Goal: Task Accomplishment & Management: Use online tool/utility

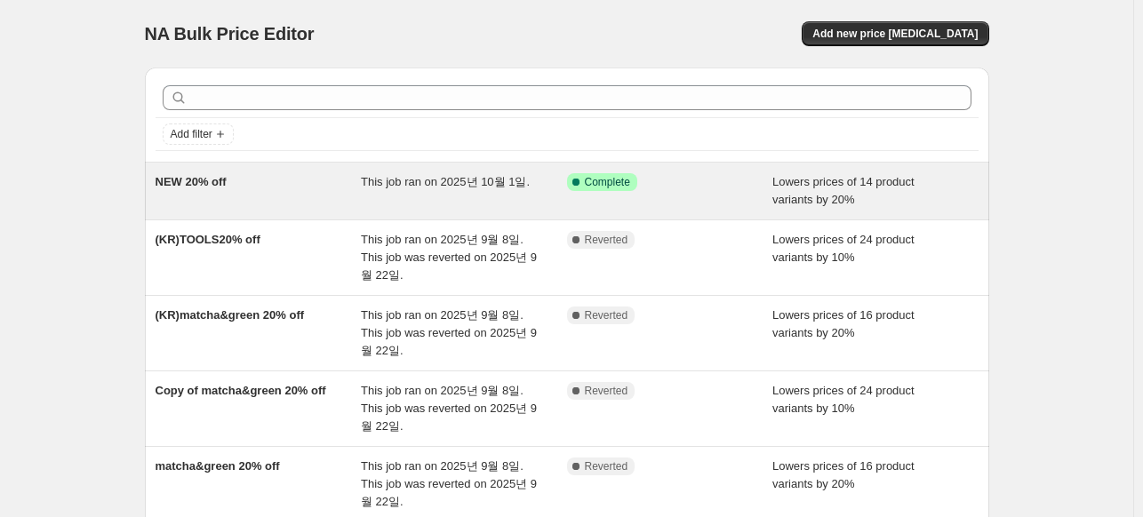
click at [452, 184] on span "This job ran on 2025년 10월 1일." at bounding box center [445, 181] width 169 height 13
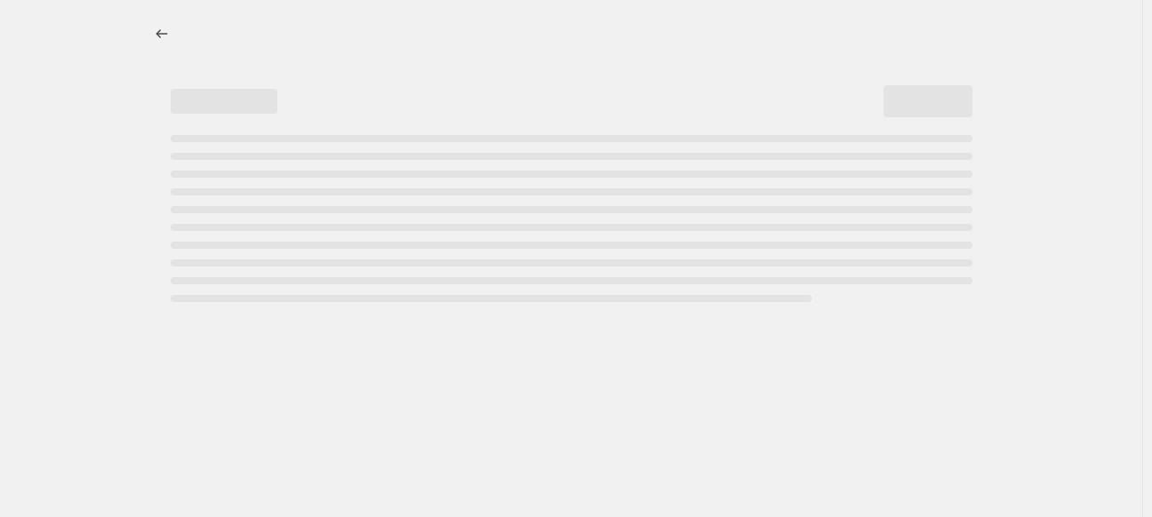
select select "percentage"
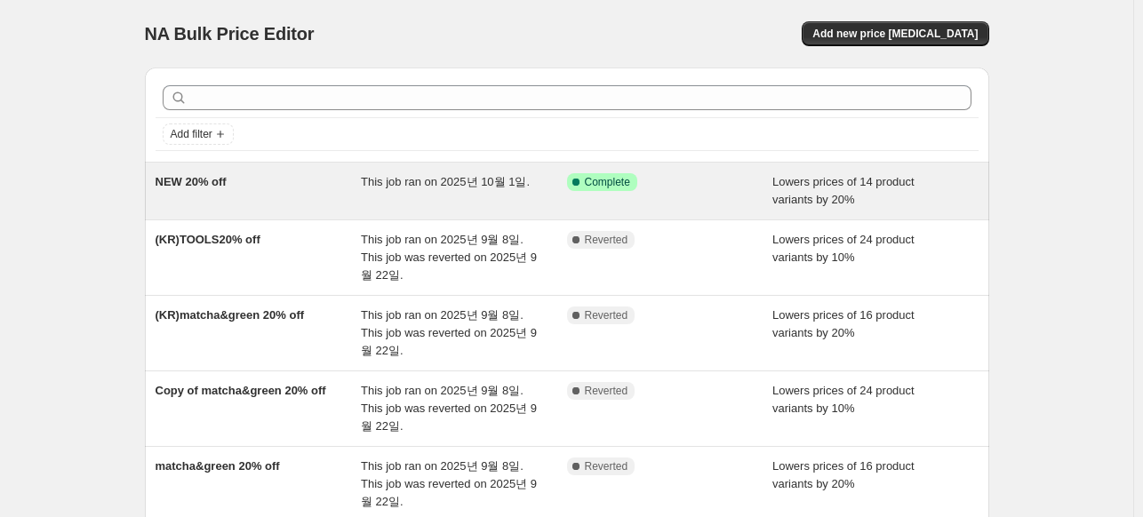
click at [629, 182] on span "Complete" at bounding box center [607, 182] width 45 height 14
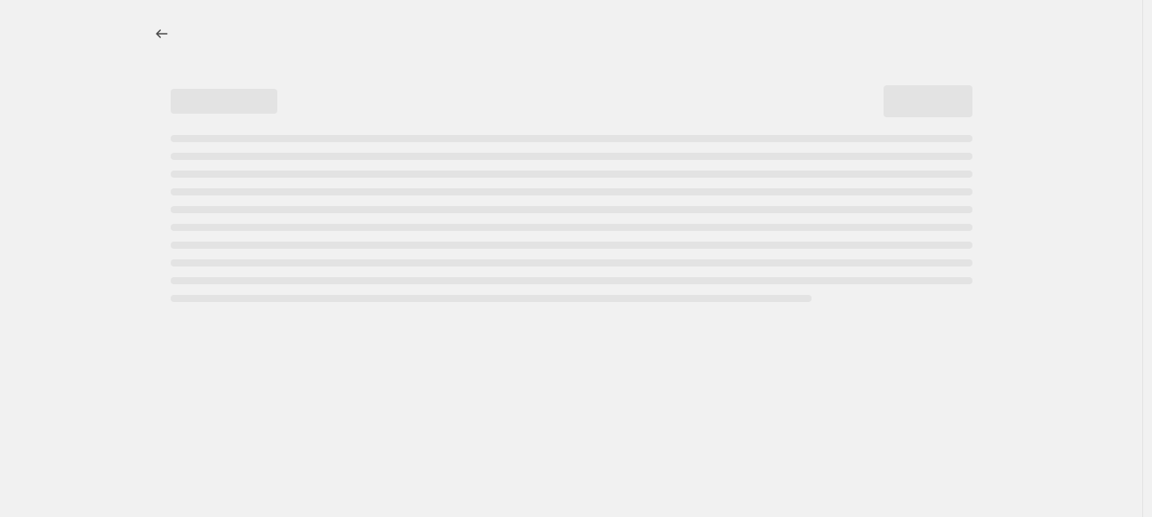
select select "percentage"
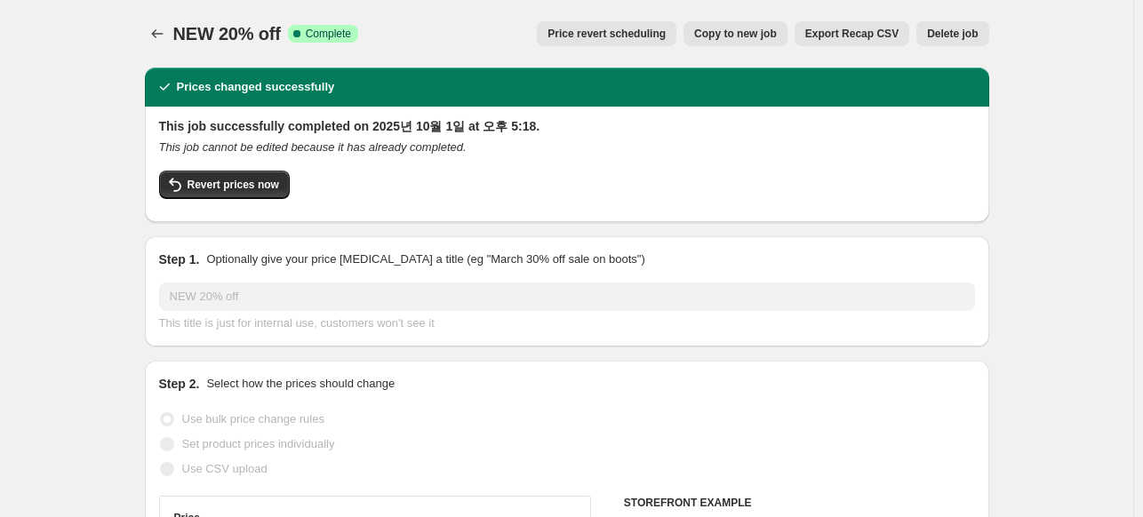
click at [761, 38] on span "Copy to new job" at bounding box center [735, 34] width 83 height 14
select select "percentage"
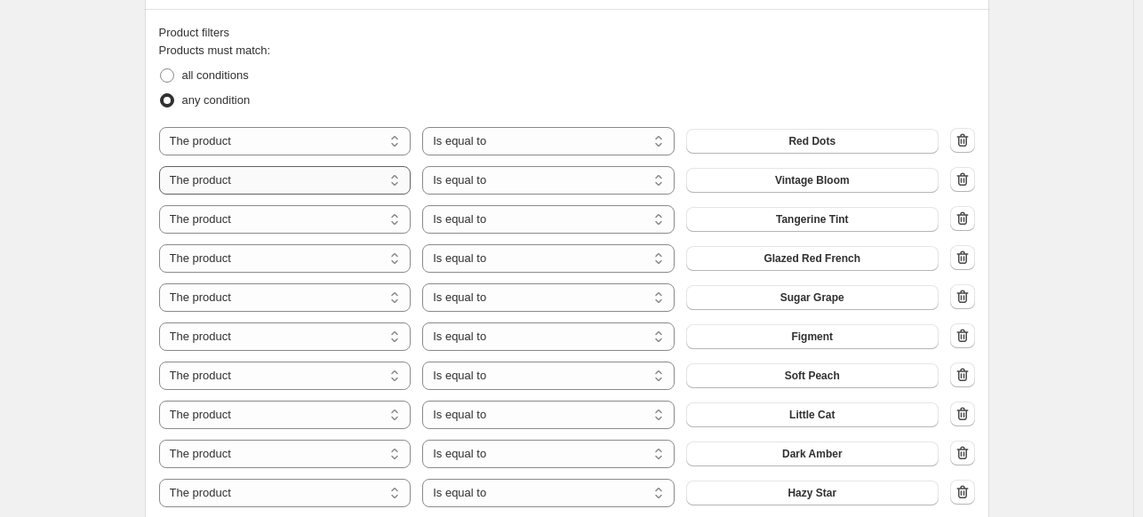
scroll to position [889, 0]
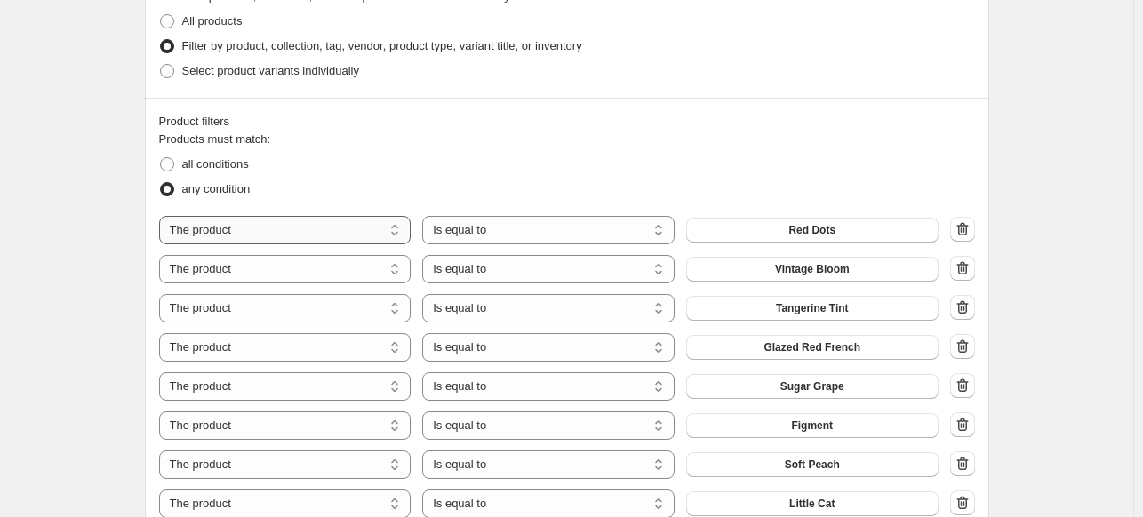
click at [345, 234] on select "The product The product's collection The product's tag The product's vendor The…" at bounding box center [285, 230] width 252 height 28
select select "collection"
click at [586, 231] on select "Is equal to Is not equal to" at bounding box center [548, 230] width 252 height 28
click at [594, 231] on select "Is equal to Is not equal to" at bounding box center [548, 230] width 252 height 28
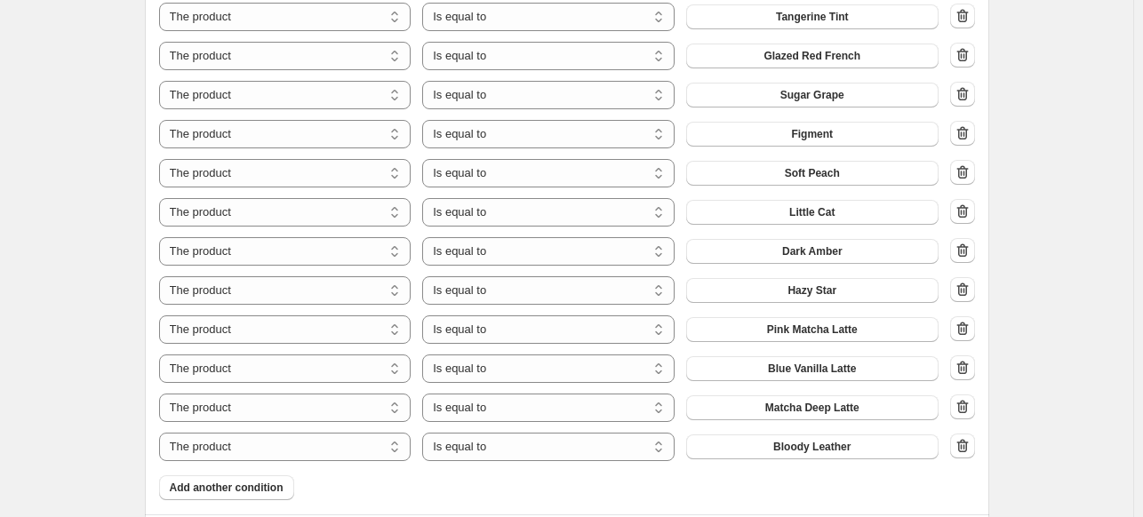
scroll to position [1245, 0]
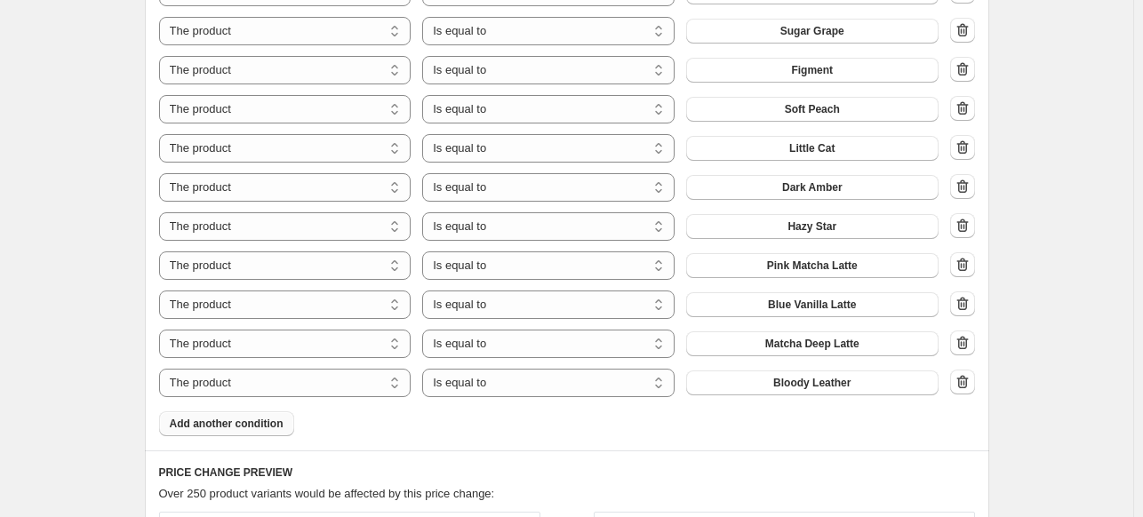
click at [220, 429] on span "Add another condition" at bounding box center [227, 424] width 114 height 14
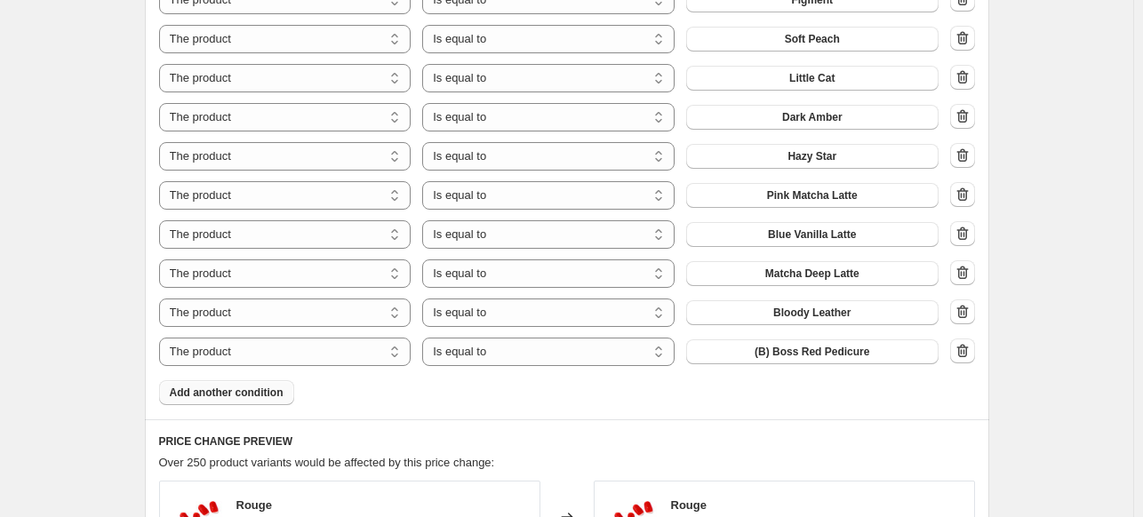
scroll to position [1334, 0]
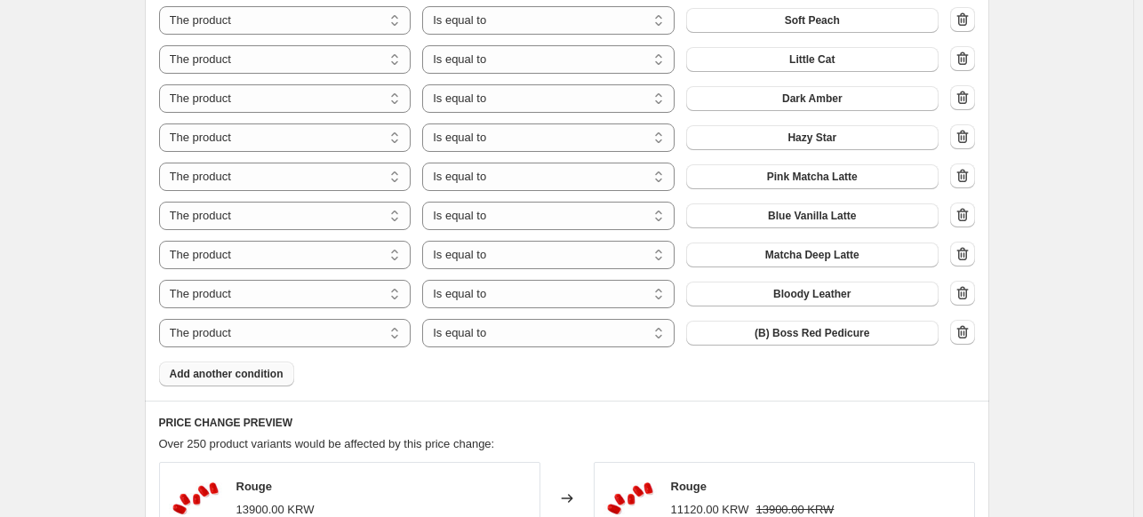
click at [245, 380] on span "Add another condition" at bounding box center [227, 374] width 114 height 14
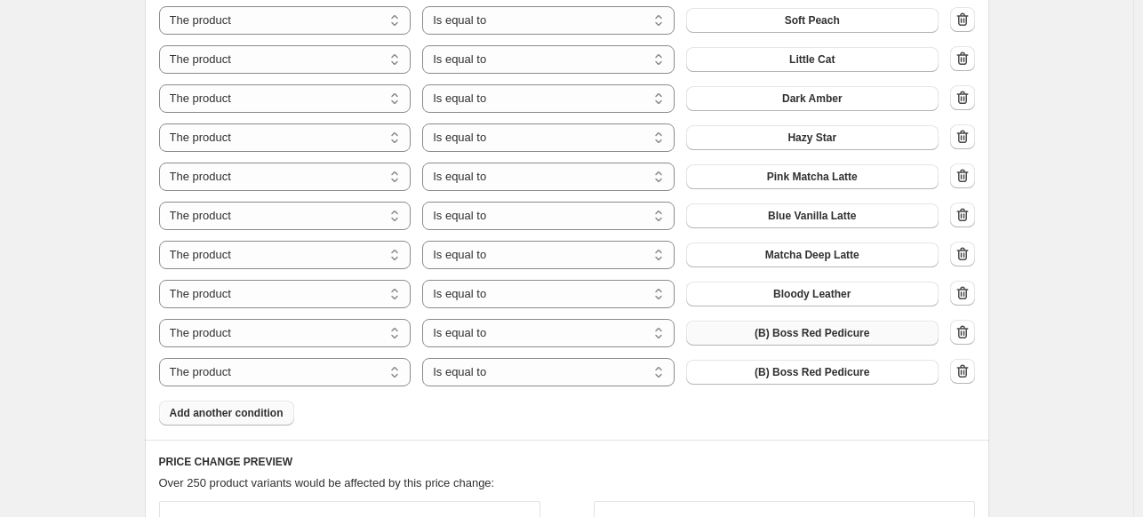
click at [893, 340] on button "(B) Boss Red Pedicure" at bounding box center [812, 333] width 252 height 25
click at [803, 369] on span "(B) Boss Red Pedicure" at bounding box center [812, 372] width 115 height 14
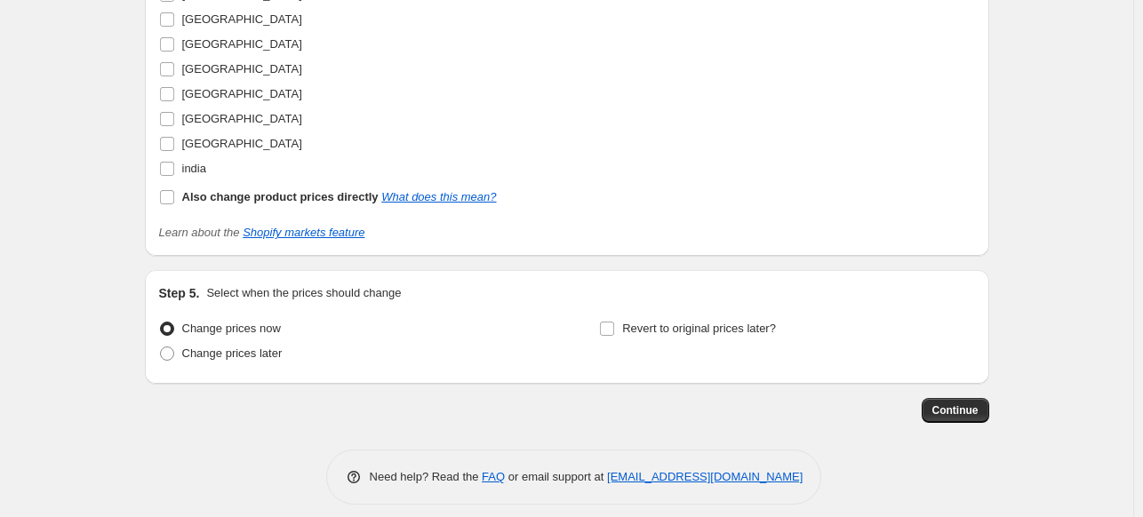
scroll to position [3010, 0]
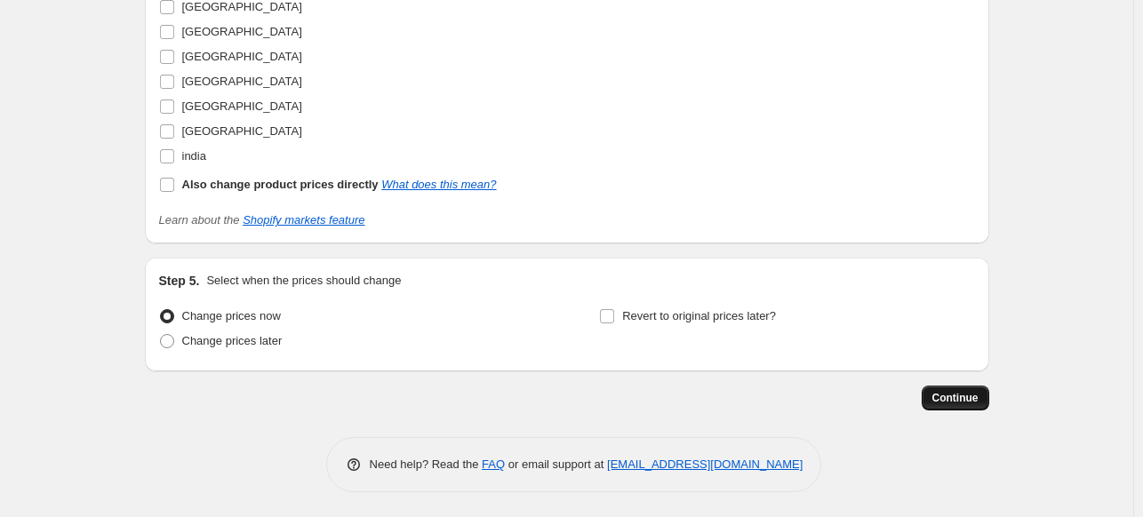
click at [956, 402] on span "Continue" at bounding box center [956, 398] width 46 height 14
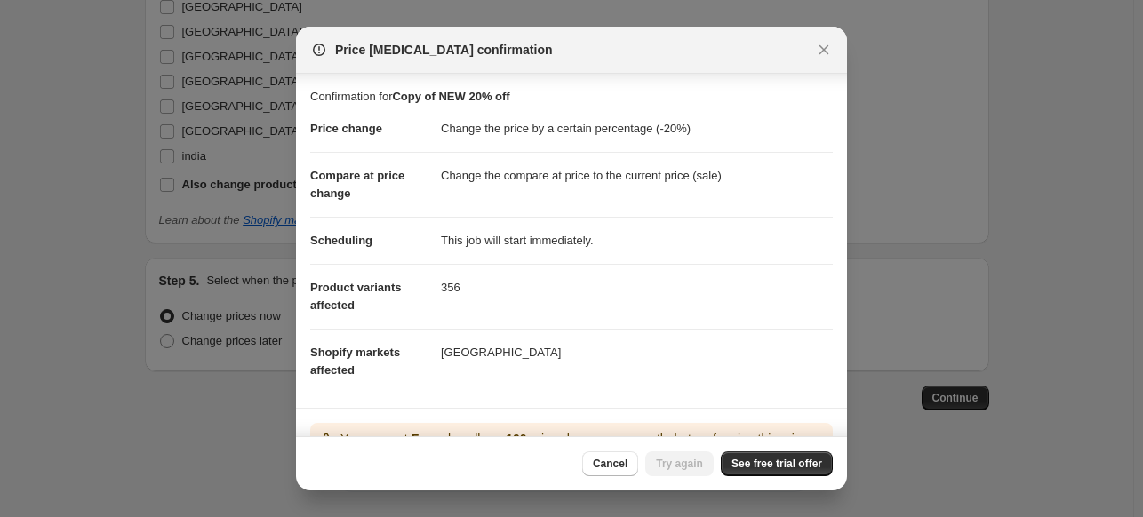
scroll to position [166, 0]
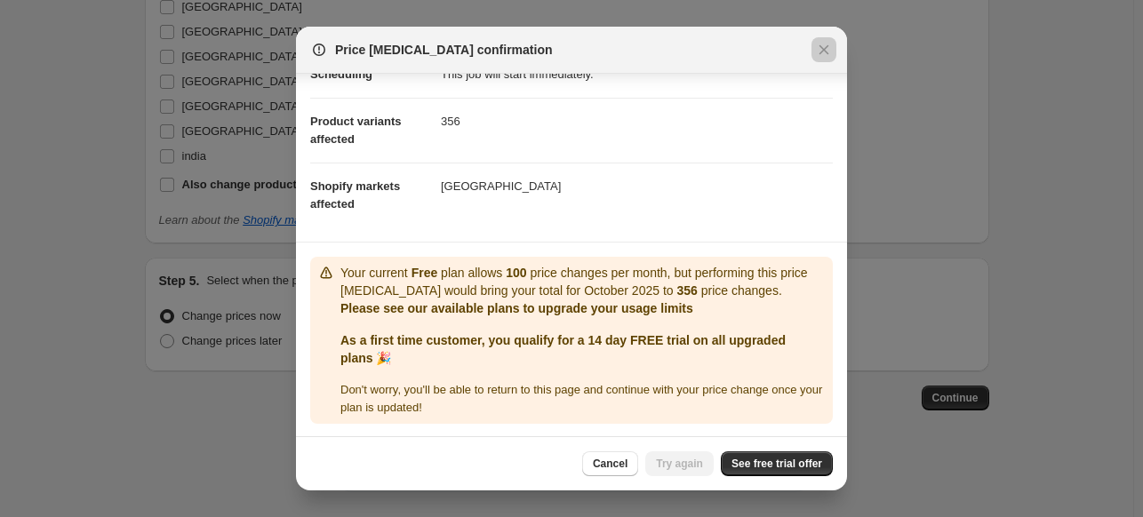
click at [939, 493] on div at bounding box center [571, 258] width 1143 height 517
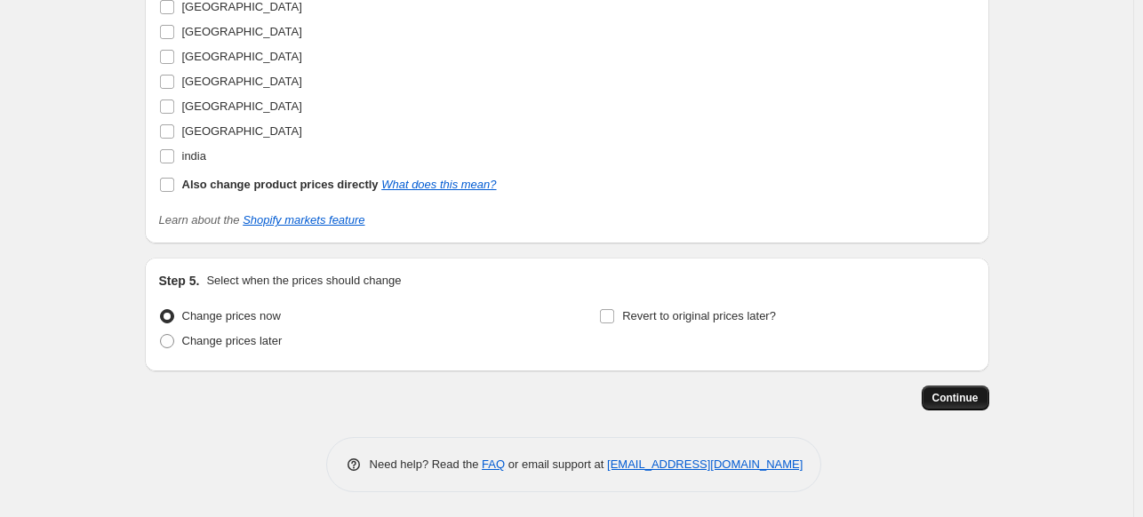
click at [978, 397] on span "Continue" at bounding box center [956, 398] width 46 height 14
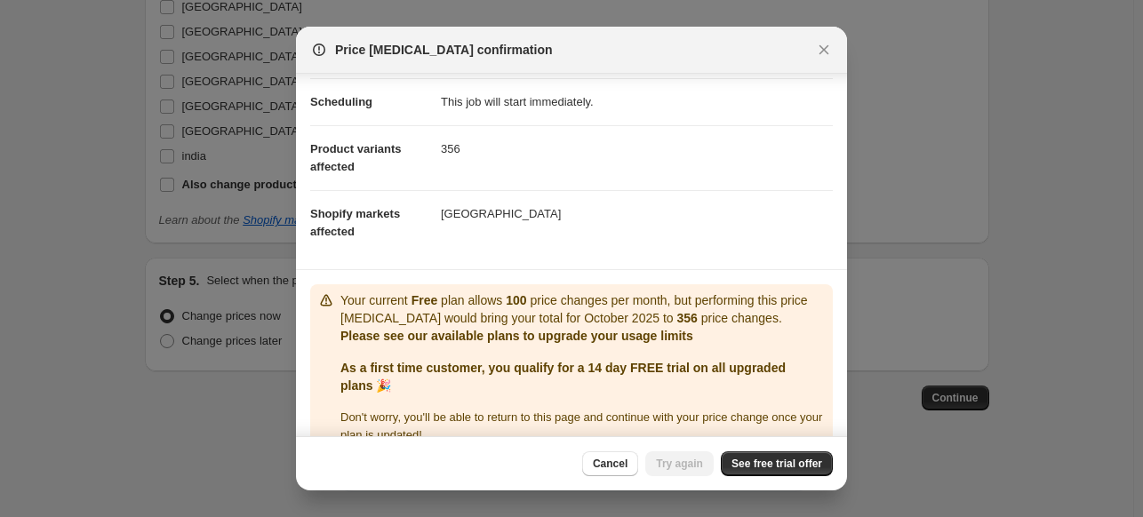
scroll to position [166, 0]
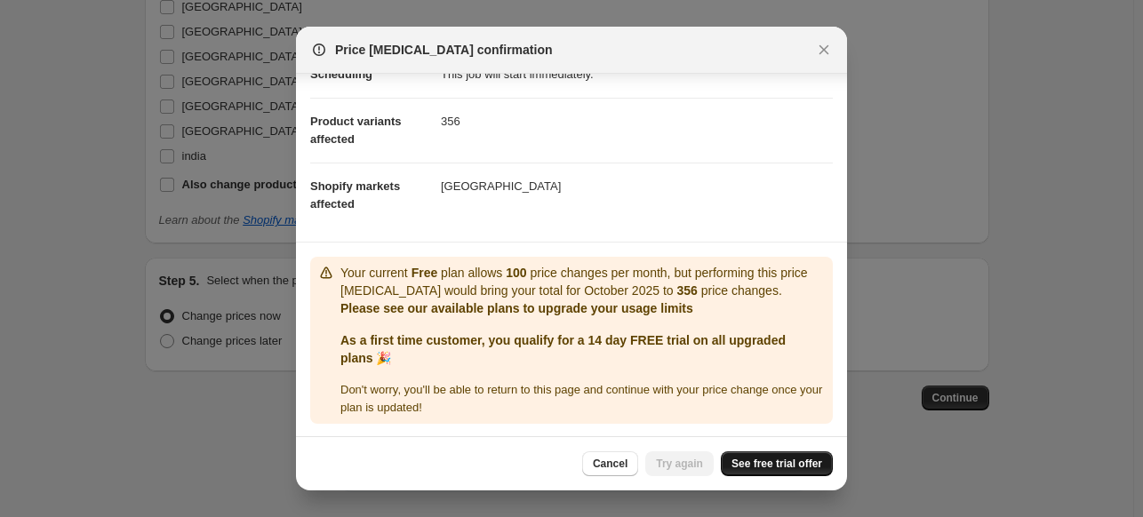
click at [778, 465] on span "See free trial offer" at bounding box center [777, 464] width 91 height 14
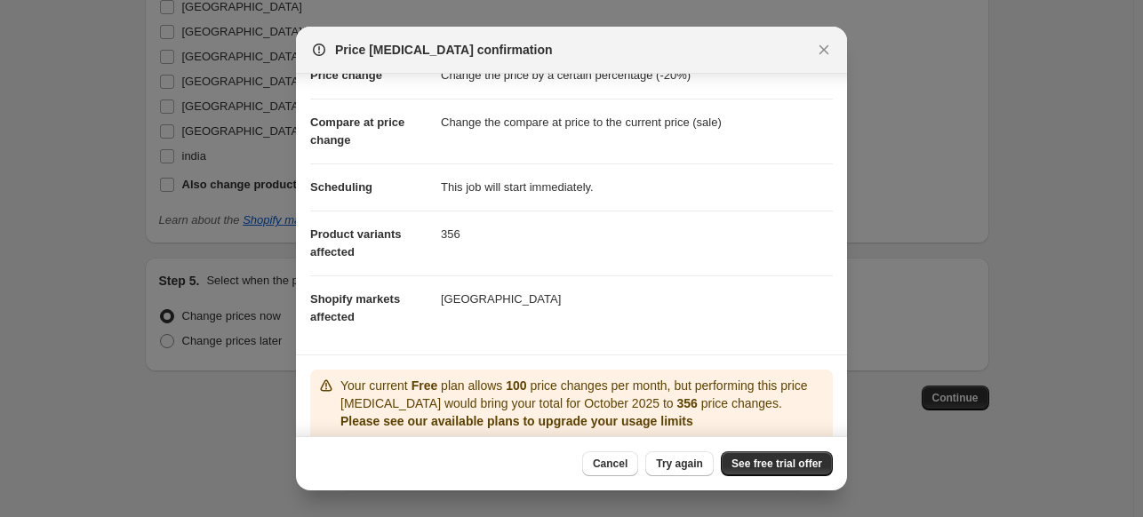
scroll to position [0, 0]
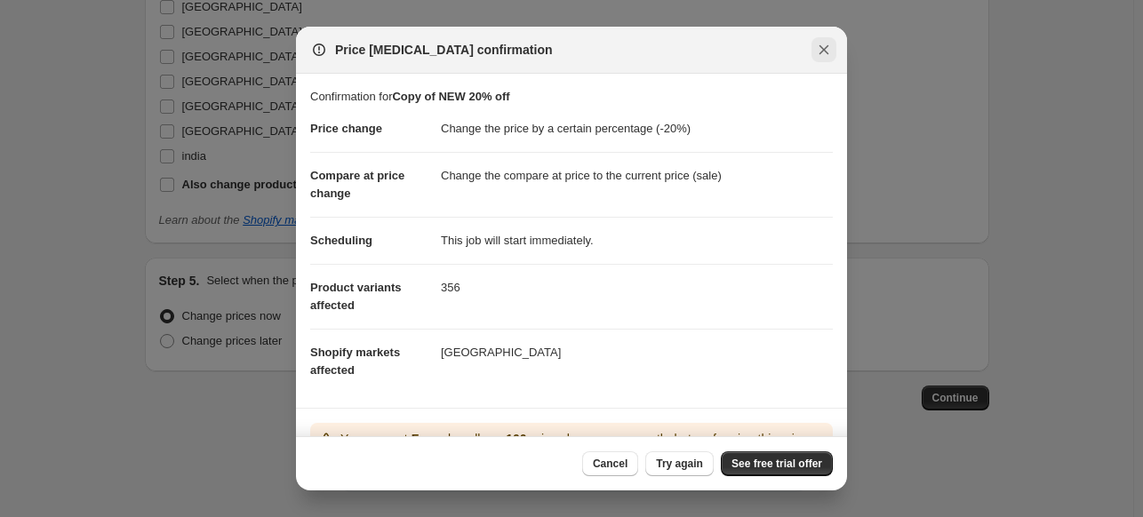
click at [829, 53] on icon "Close" at bounding box center [824, 50] width 18 height 18
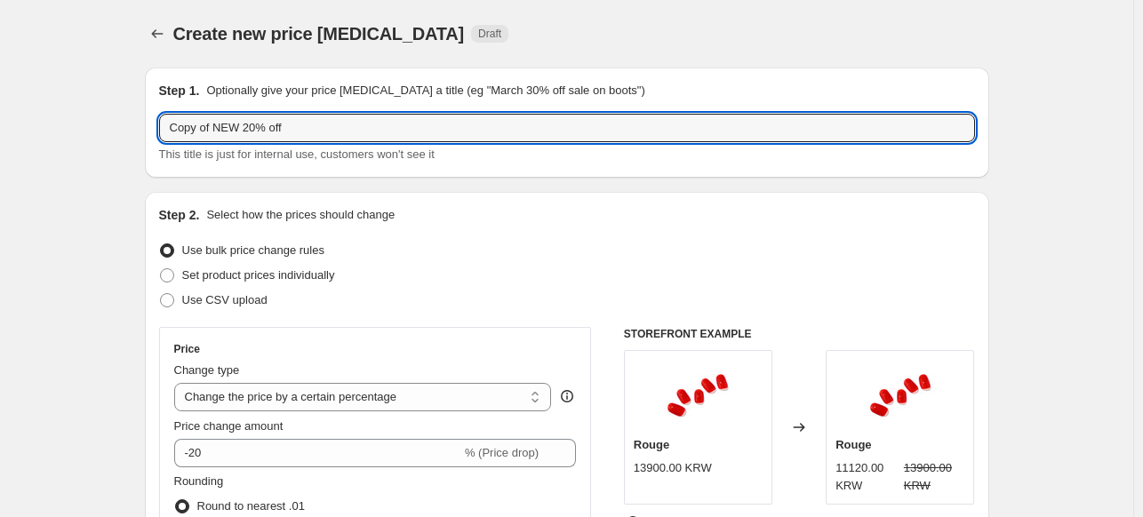
drag, startPoint x: 217, startPoint y: 131, endPoint x: 46, endPoint y: 131, distance: 170.7
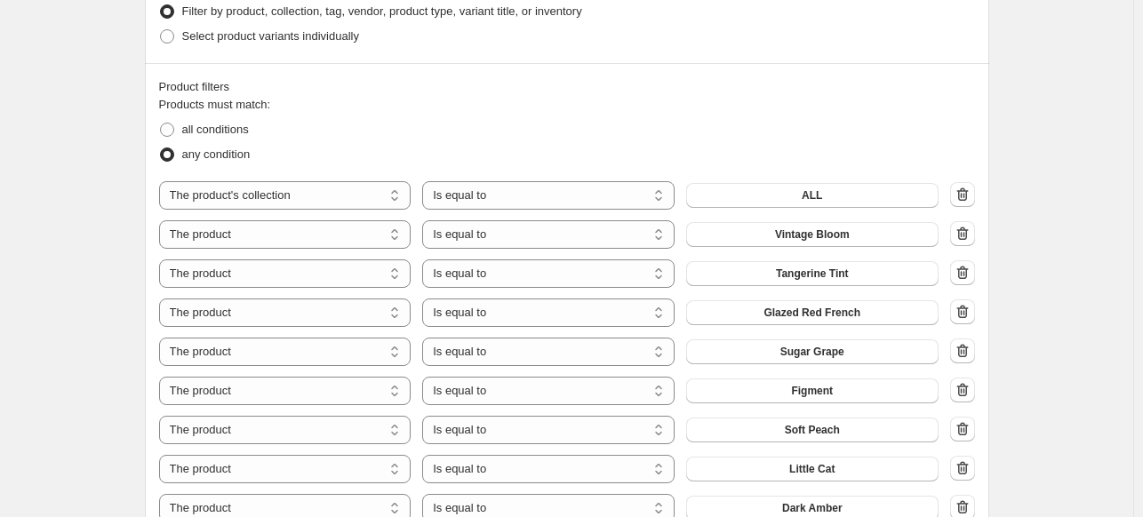
scroll to position [889, 0]
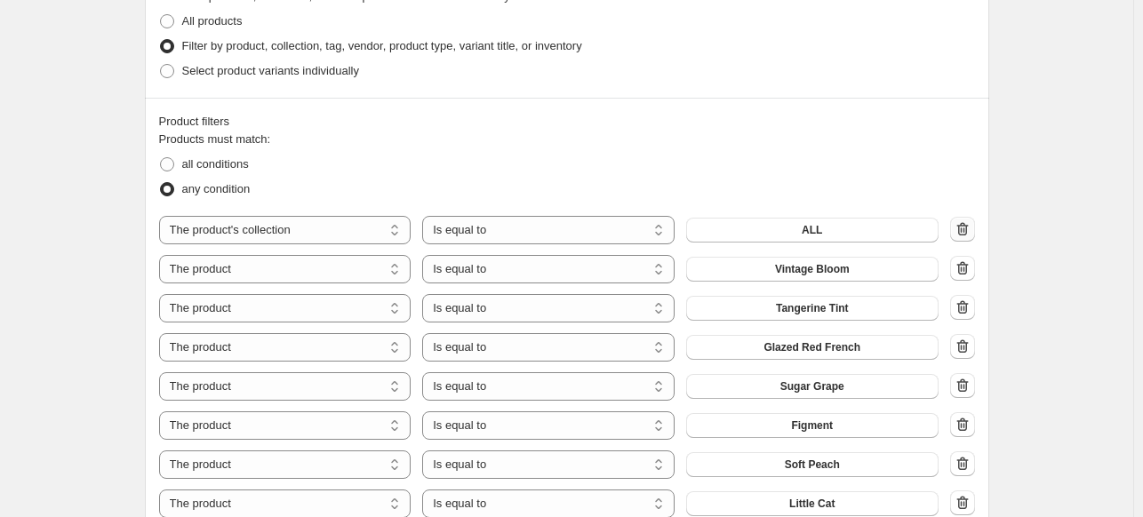
type input "NEW 20% off"
click at [967, 232] on icon "button" at bounding box center [963, 229] width 18 height 18
select select "product"
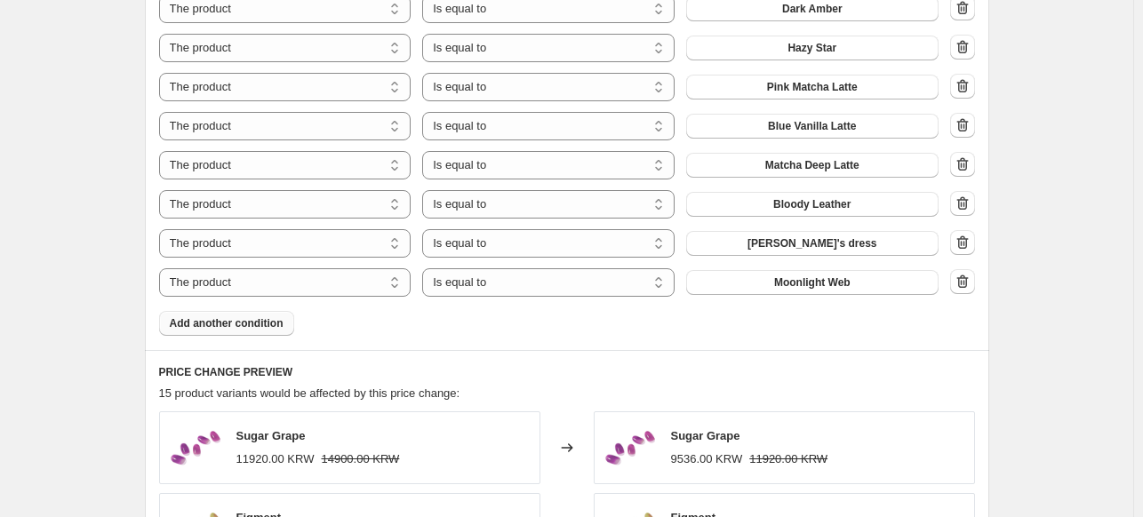
scroll to position [1511, 0]
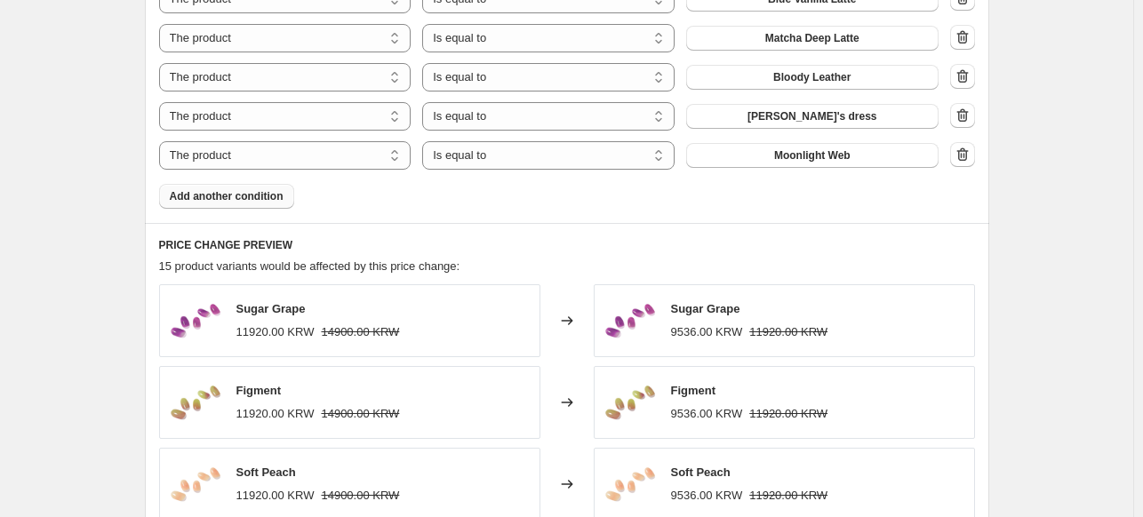
click at [230, 190] on span "Add another condition" at bounding box center [227, 196] width 114 height 14
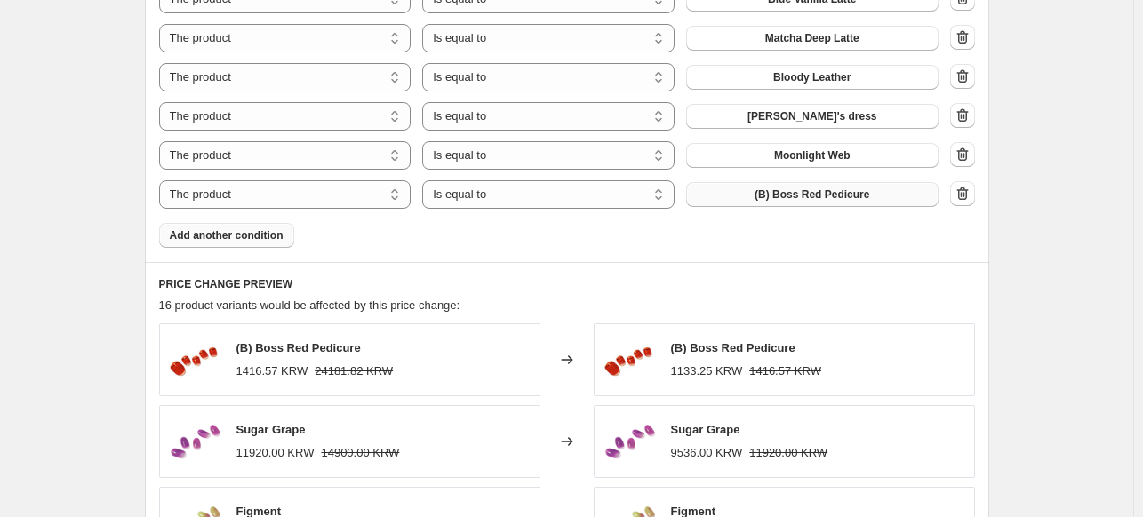
click at [841, 196] on span "(B) Boss Red Pedicure" at bounding box center [812, 195] width 115 height 14
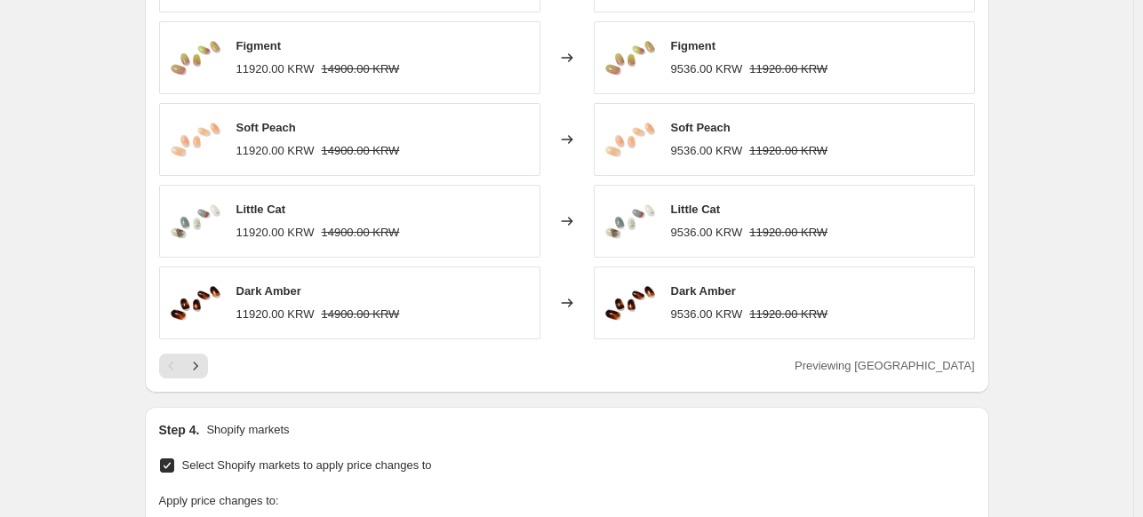
scroll to position [1867, 0]
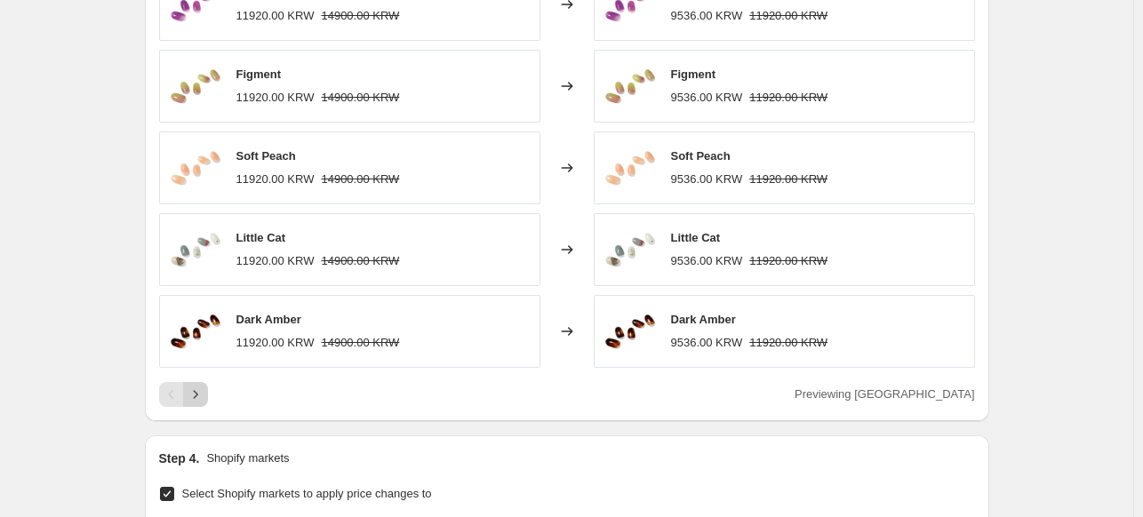
click at [200, 401] on icon "Next" at bounding box center [196, 395] width 18 height 18
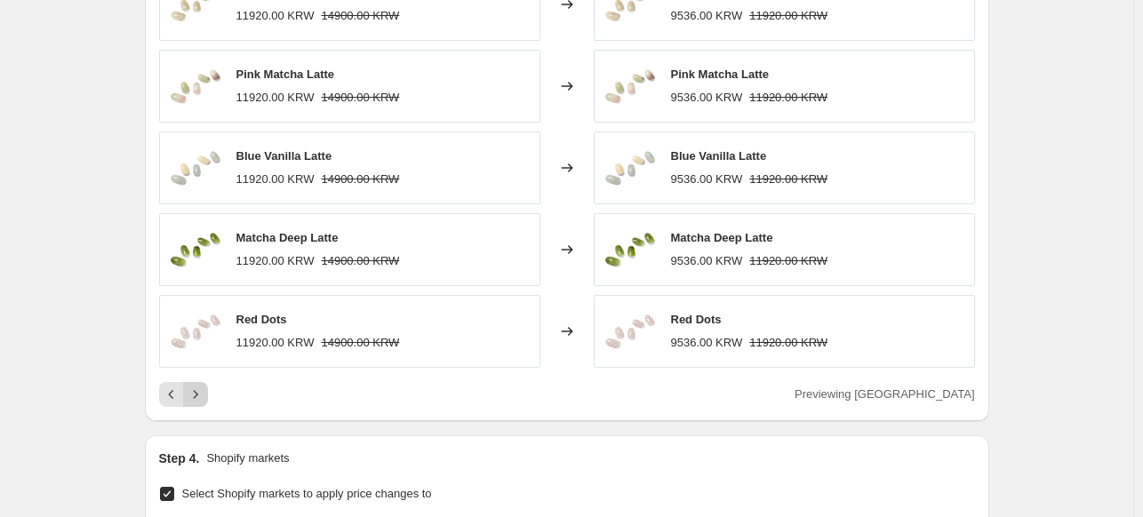
click at [200, 401] on icon "Next" at bounding box center [196, 395] width 18 height 18
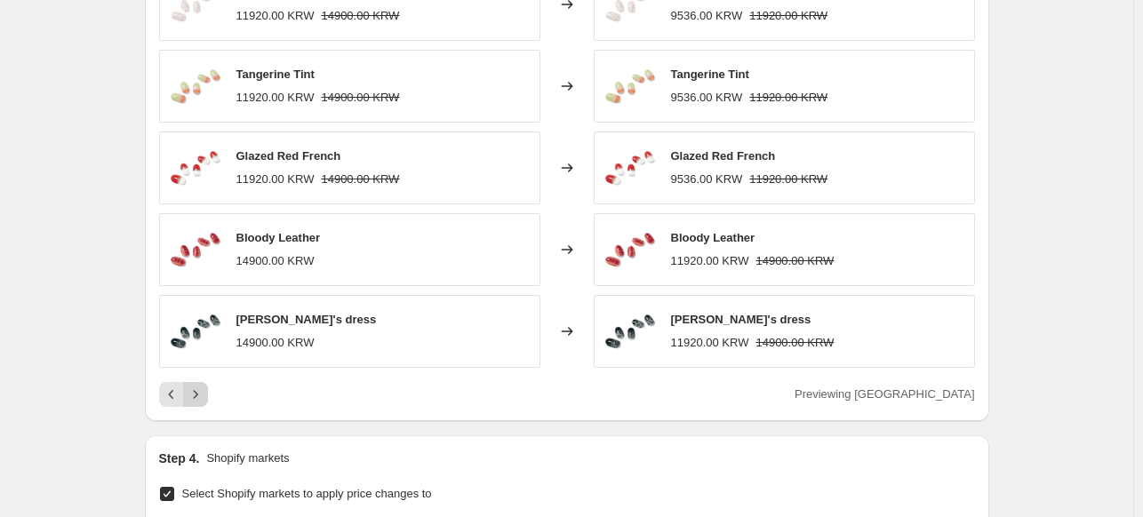
click at [208, 394] on button "Next" at bounding box center [195, 394] width 25 height 25
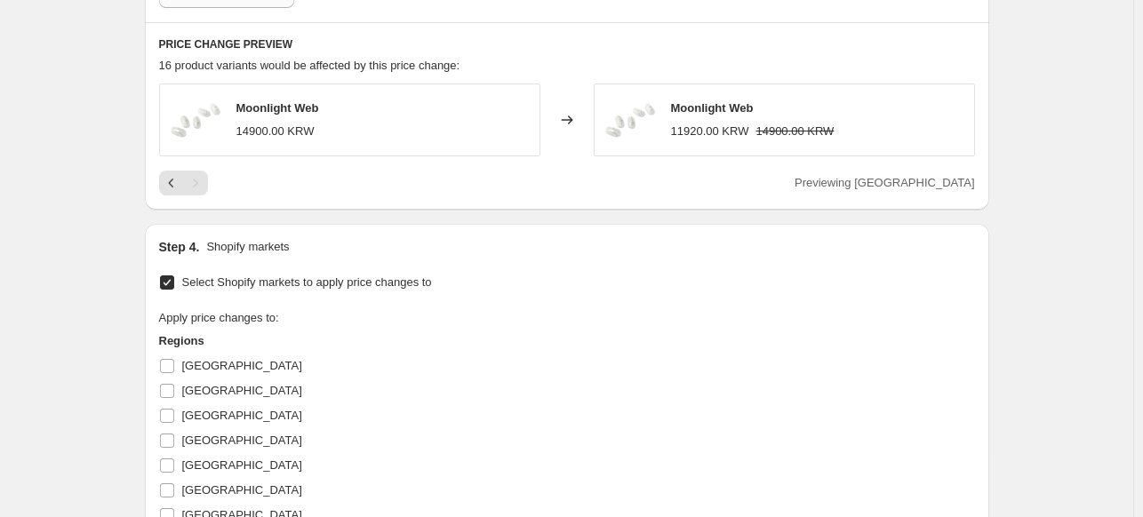
scroll to position [1511, 0]
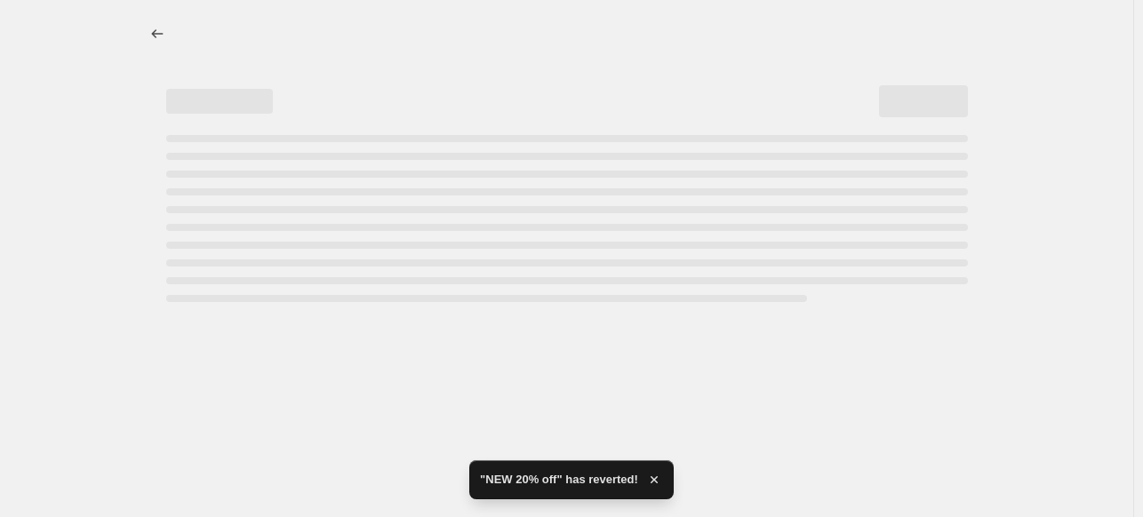
select select "percentage"
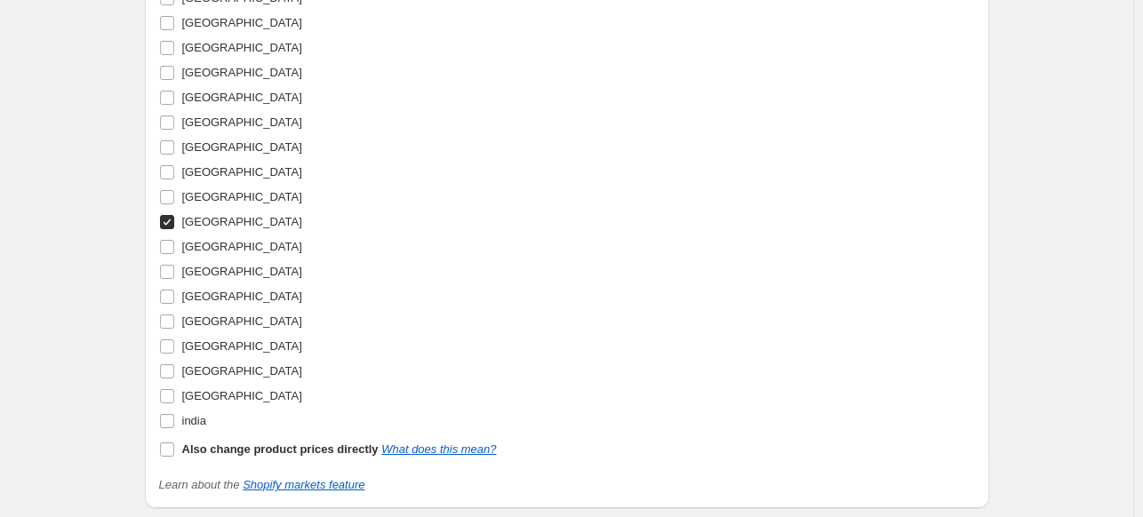
scroll to position [2603, 0]
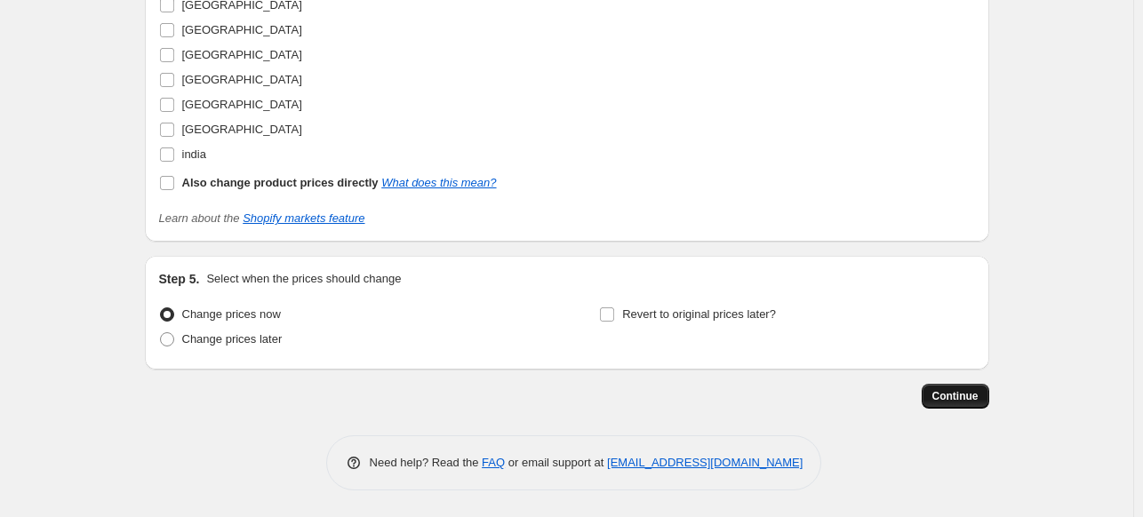
click at [949, 401] on span "Continue" at bounding box center [956, 396] width 46 height 14
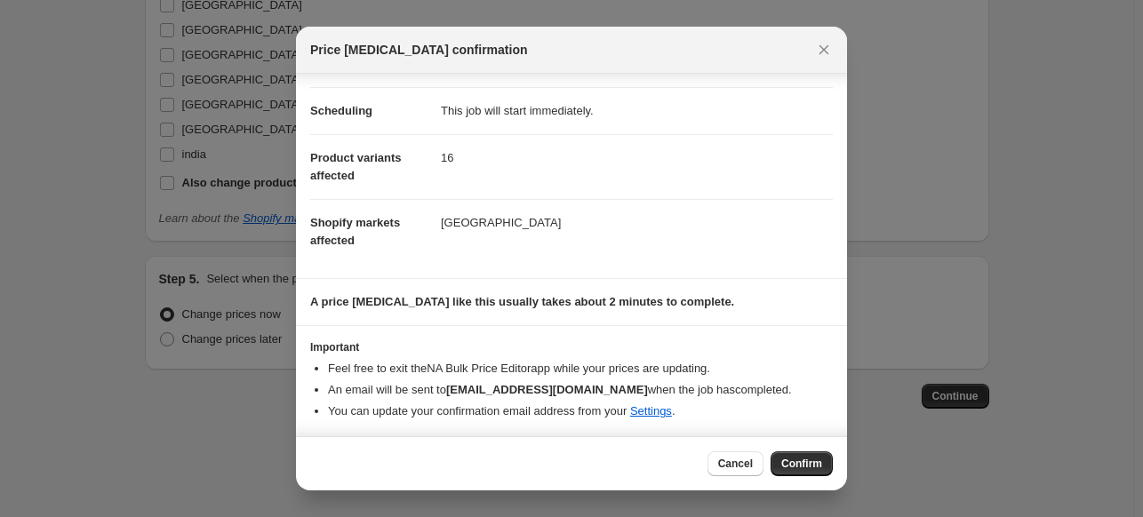
scroll to position [0, 0]
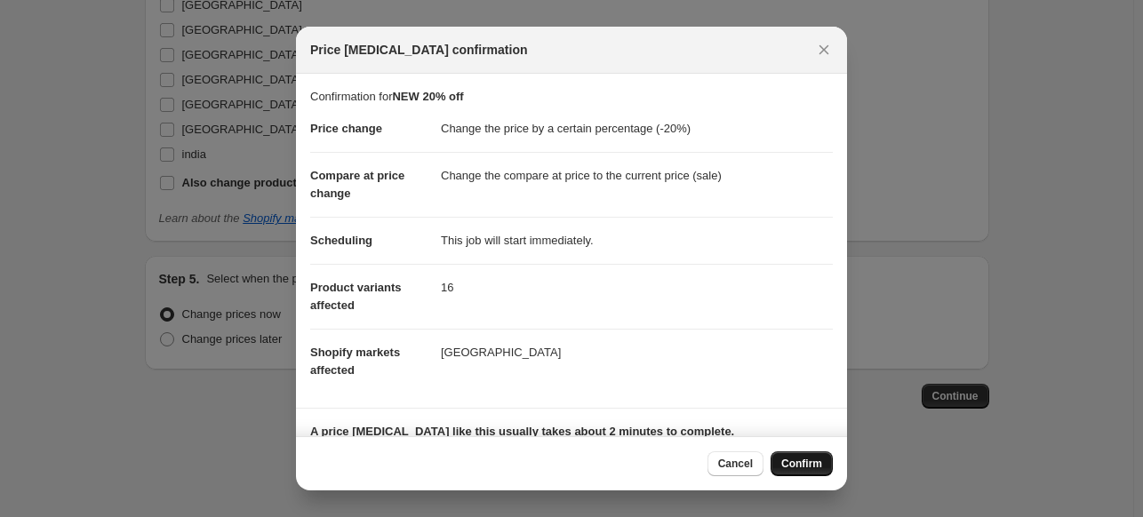
click at [797, 454] on button "Confirm" at bounding box center [802, 464] width 62 height 25
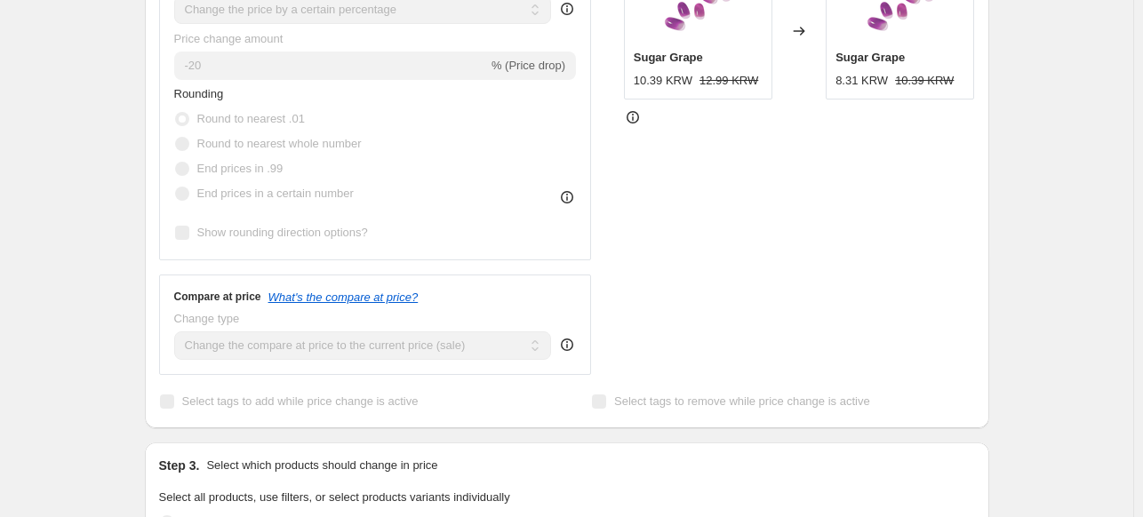
scroll to position [25, 0]
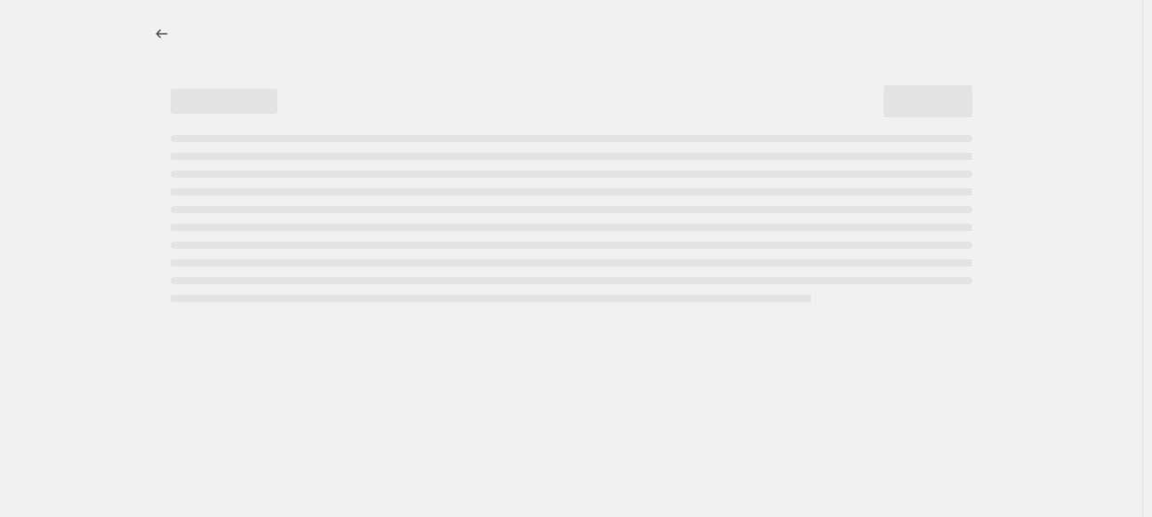
select select "percentage"
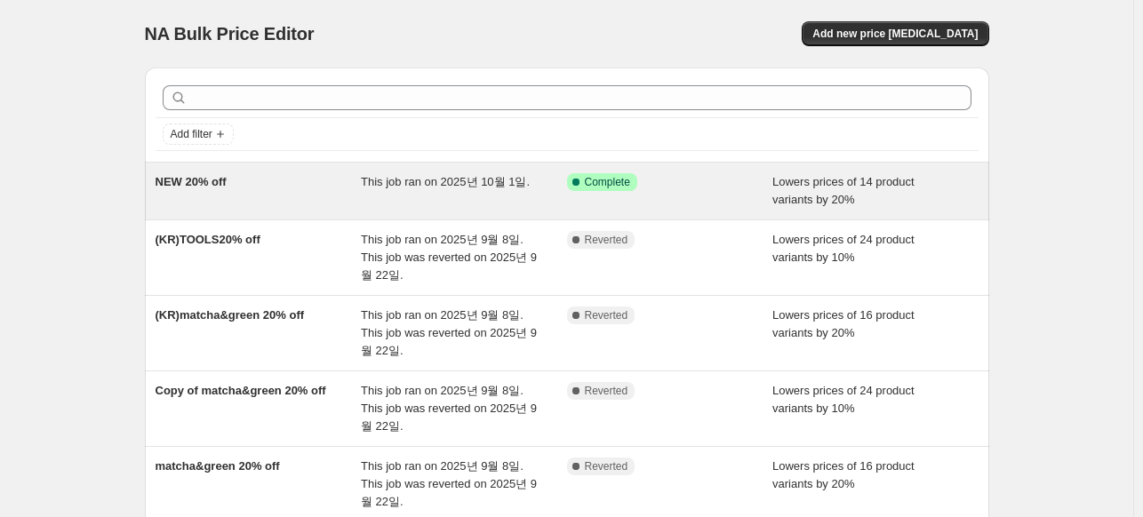
click at [170, 185] on span "NEW 20% off" at bounding box center [191, 181] width 71 height 13
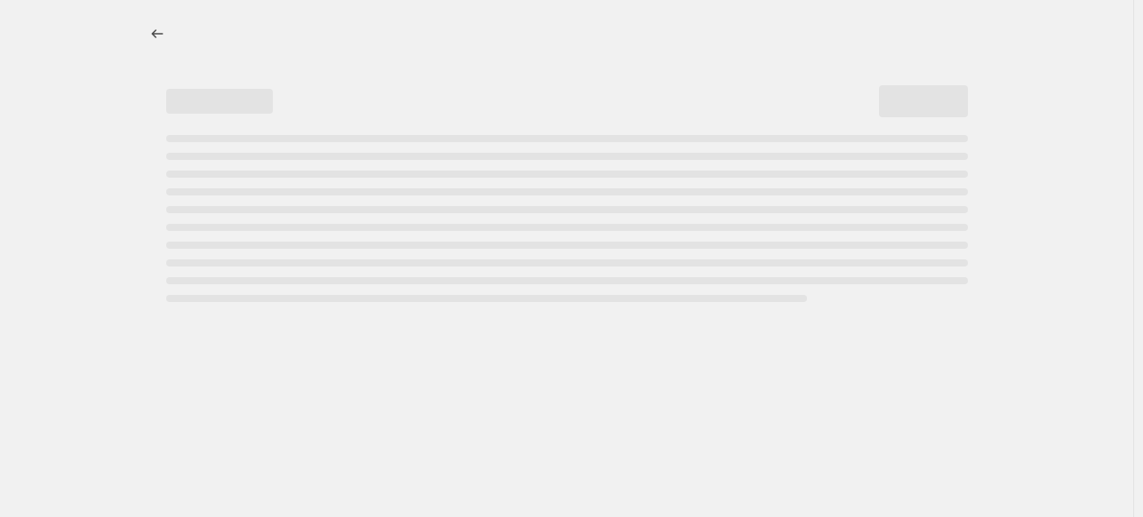
select select "percentage"
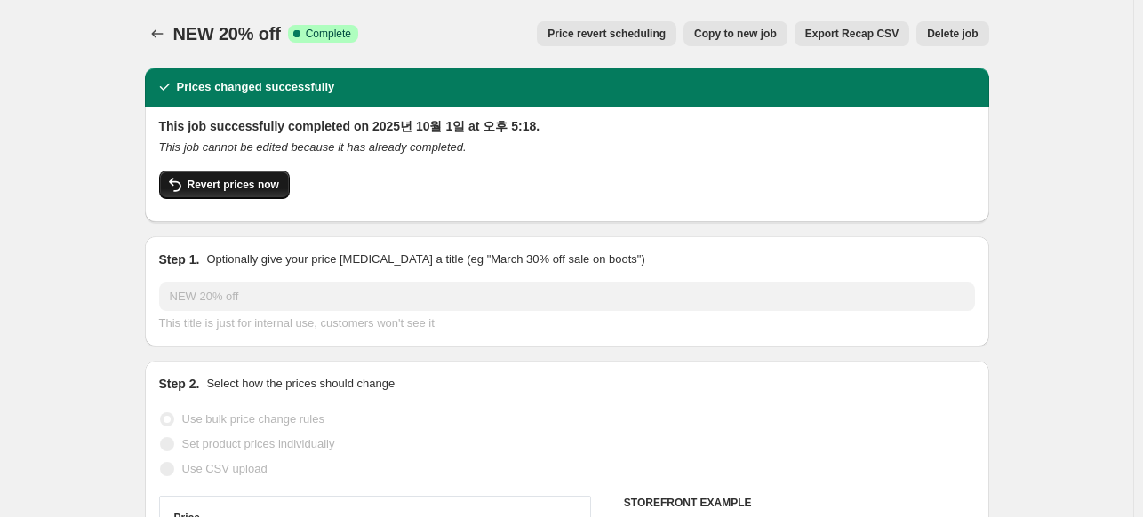
click at [185, 175] on icon "button" at bounding box center [174, 184] width 21 height 21
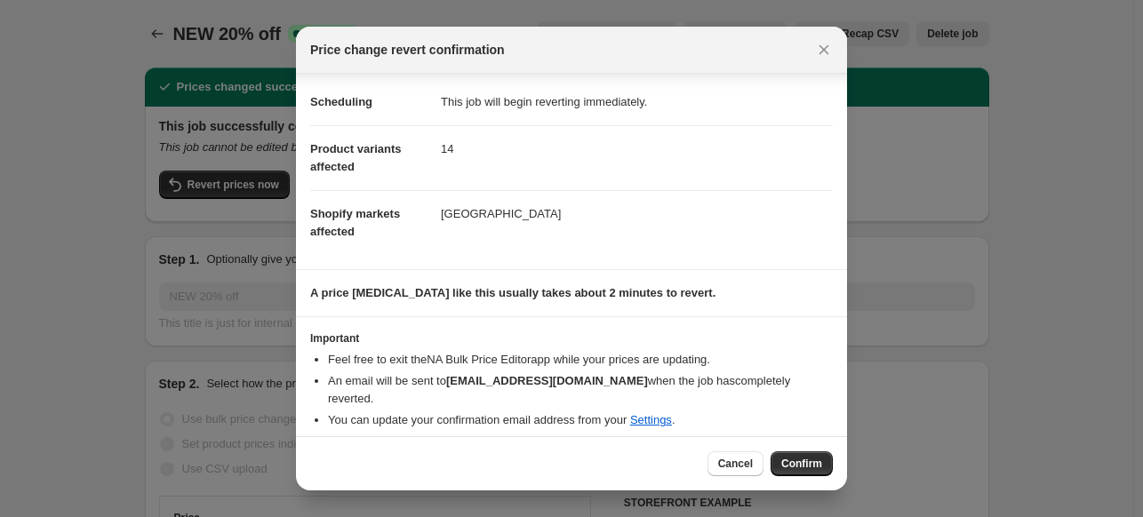
scroll to position [39, 0]
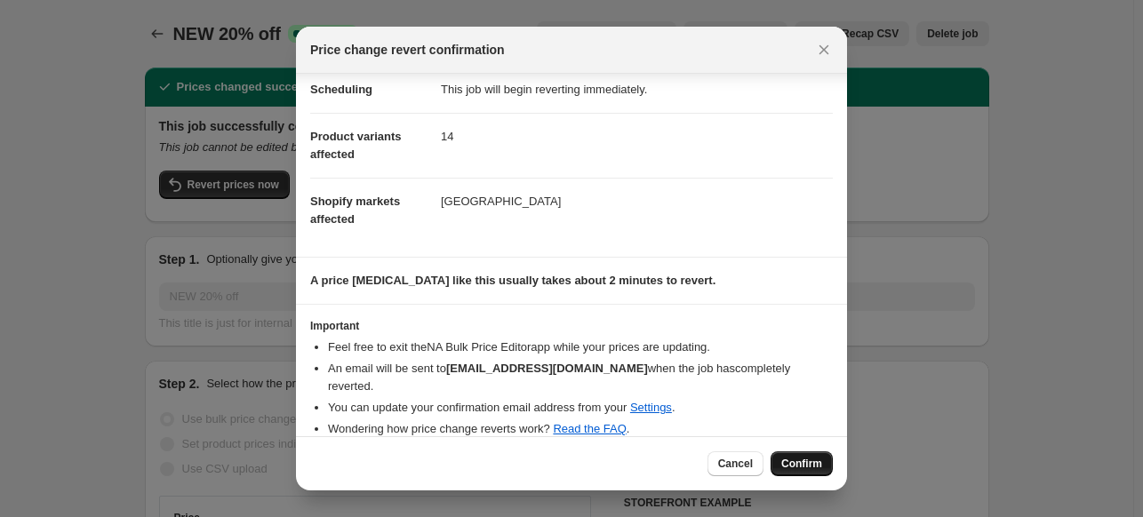
click at [811, 467] on span "Confirm" at bounding box center [801, 464] width 41 height 14
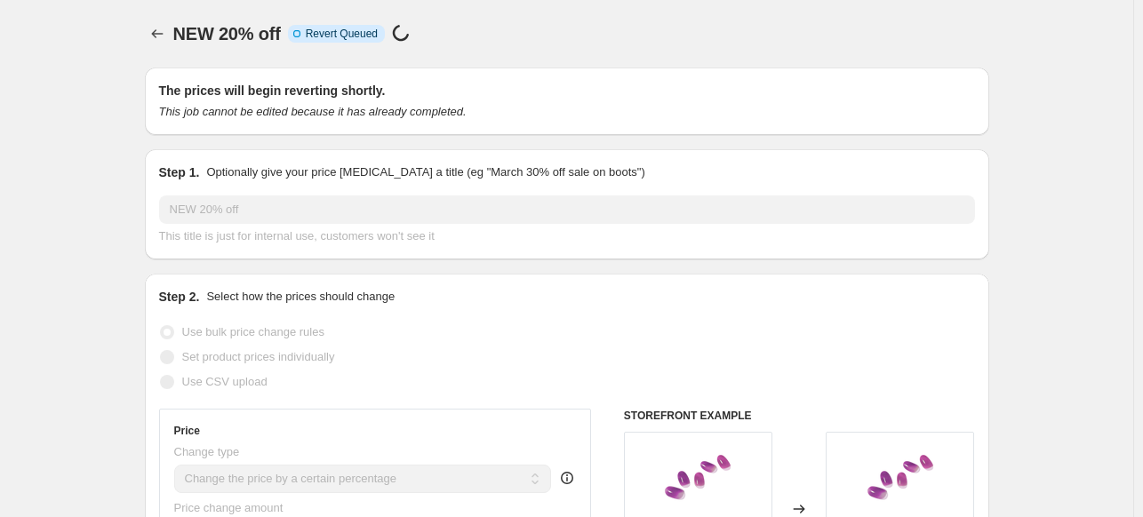
drag, startPoint x: 1000, startPoint y: 12, endPoint x: 1061, endPoint y: 153, distance: 152.9
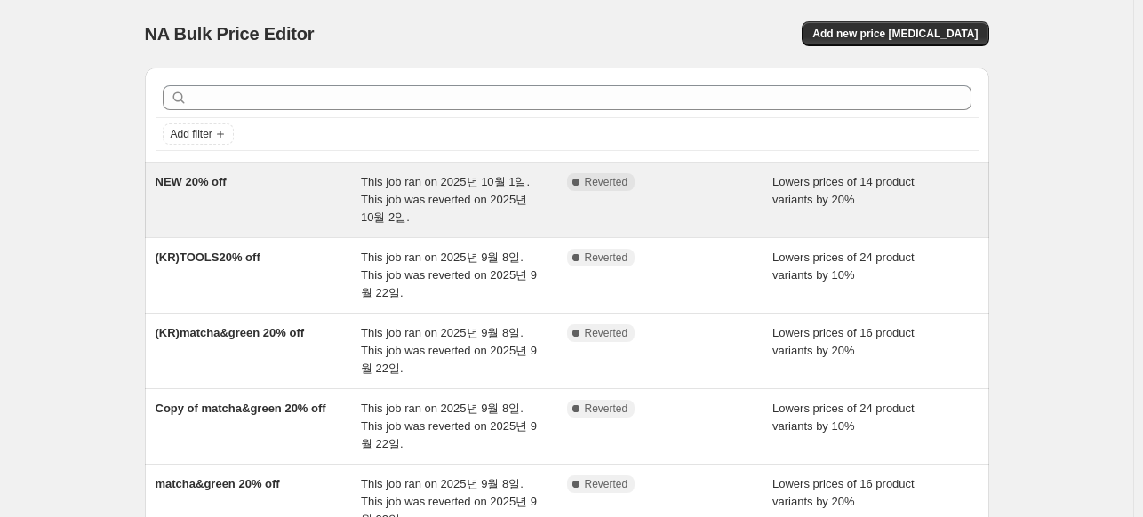
click at [304, 197] on div "NEW 20% off" at bounding box center [259, 199] width 206 height 53
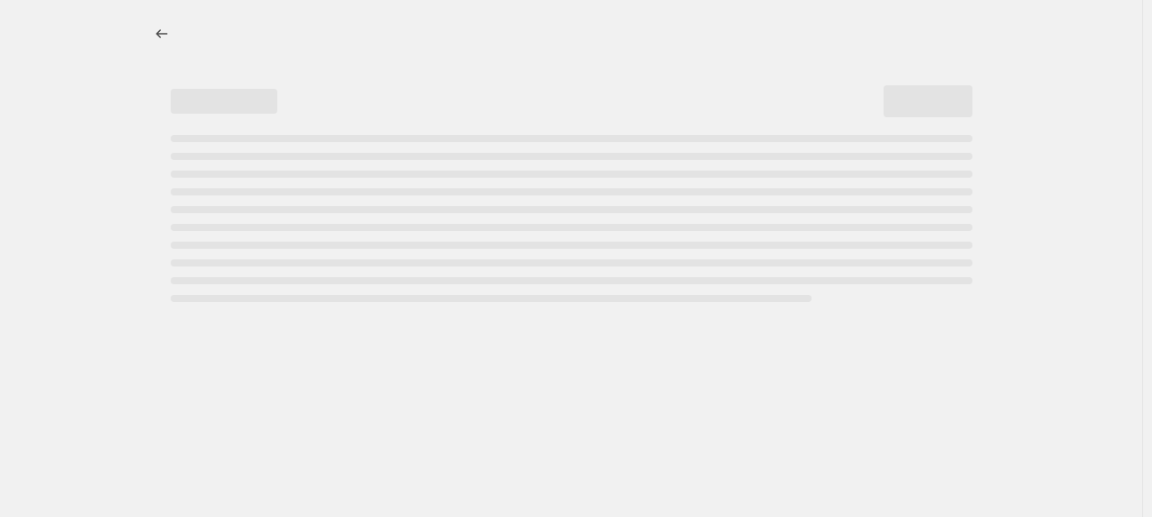
select select "percentage"
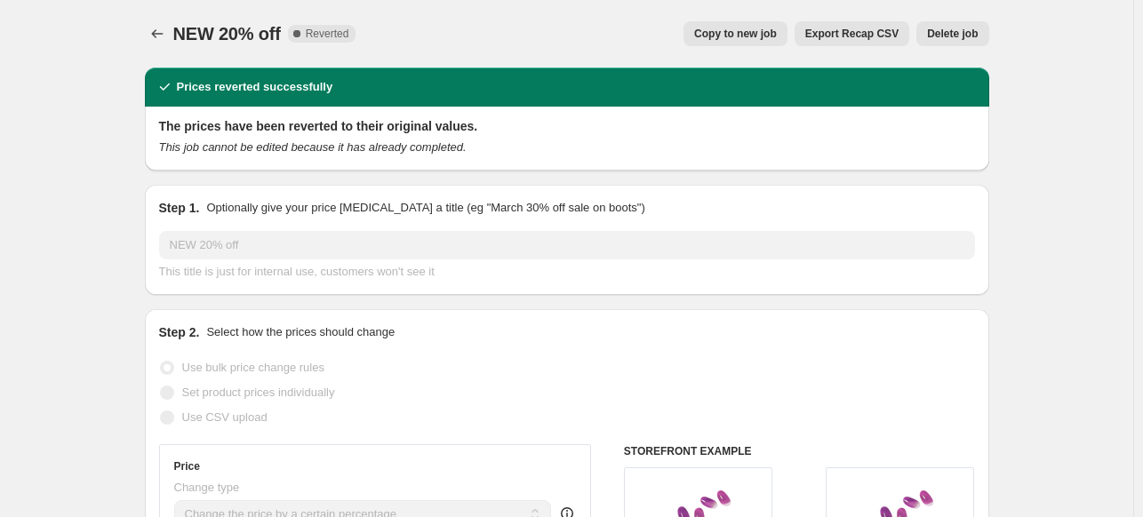
click at [941, 41] on button "Delete job" at bounding box center [953, 33] width 72 height 25
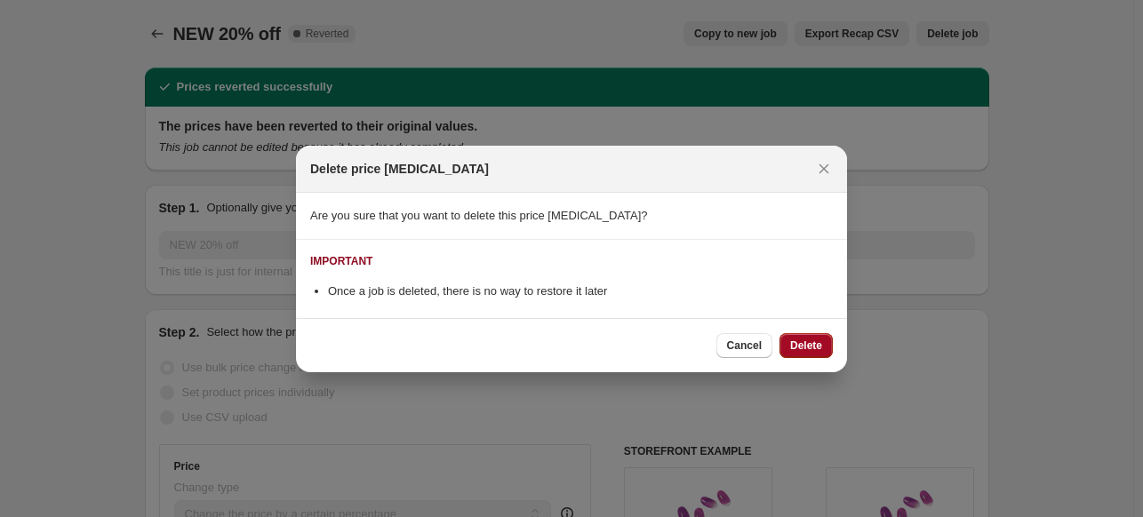
click at [821, 348] on button "Delete" at bounding box center [806, 345] width 53 height 25
